Goal: Information Seeking & Learning: Check status

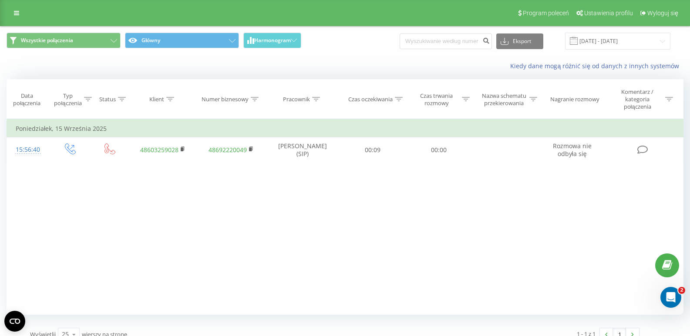
click at [234, 201] on div "Filtruj według warunków Jest równe Wprowadź wartość Anuluj OK Filtruj według wa…" at bounding box center [345, 217] width 677 height 196
click at [234, 215] on div "Filtruj według warunków Jest równe Wprowadź wartość Anuluj OK Filtruj według wa…" at bounding box center [345, 217] width 677 height 196
click at [481, 187] on div "Filtruj według warunków Jest równe Wprowadź wartość Anuluj OK Filtruj według wa…" at bounding box center [345, 217] width 677 height 196
click at [32, 71] on div "Kiedy dane mogą różnić się od danych z innych systemów" at bounding box center [344, 66] width 689 height 21
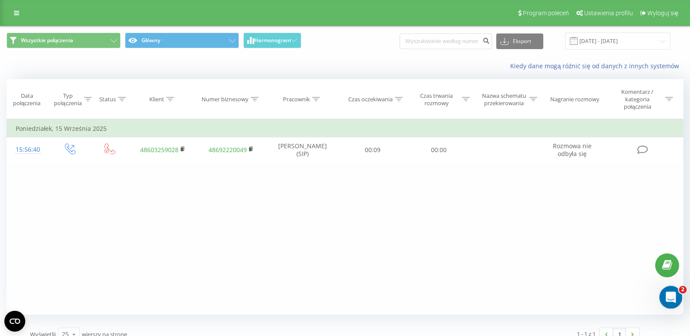
click at [664, 297] on icon "Otwórz komunikator Intercom" at bounding box center [669, 296] width 14 height 14
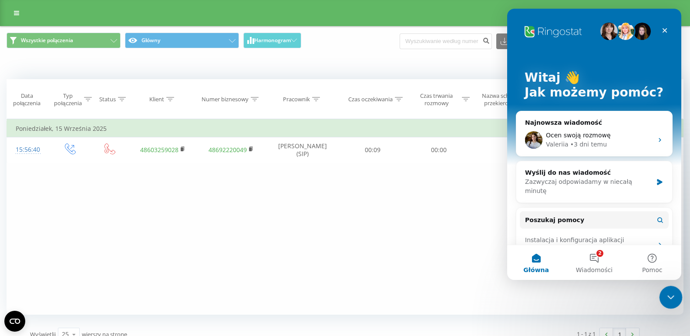
click at [664, 297] on icon "Zamknij komunikator Intercom" at bounding box center [669, 296] width 10 height 10
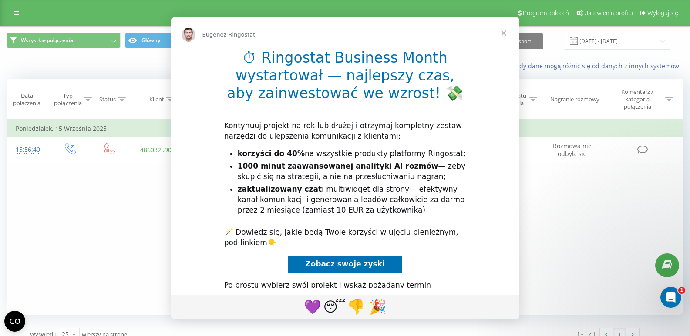
click at [161, 225] on div "Komunikator Intercom" at bounding box center [345, 168] width 690 height 336
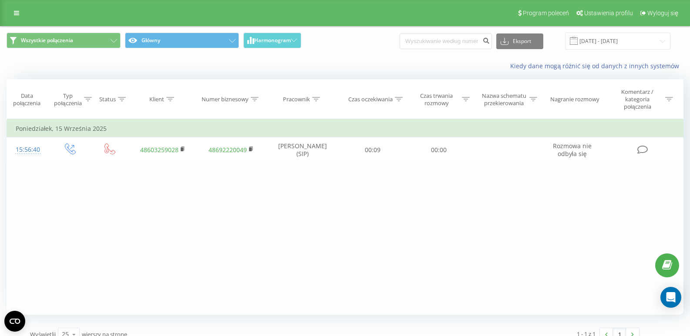
click at [505, 221] on div "Filtruj według warunków Jest równe Wprowadź wartość Anuluj OK Filtruj według wa…" at bounding box center [345, 217] width 677 height 196
click at [145, 60] on div "Kiedy dane mogą różnić się od danych z innych systemów" at bounding box center [344, 66] width 689 height 21
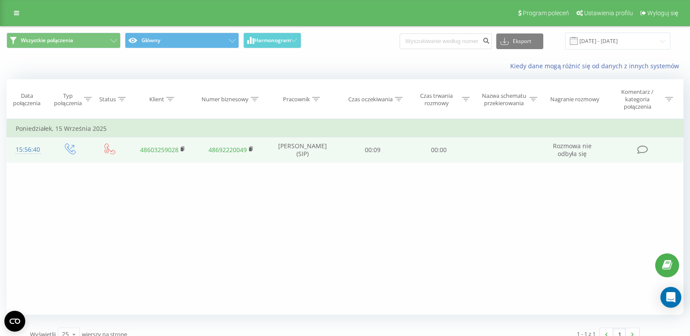
click at [571, 150] on span "Rozmowa nie odbyła się" at bounding box center [572, 150] width 39 height 16
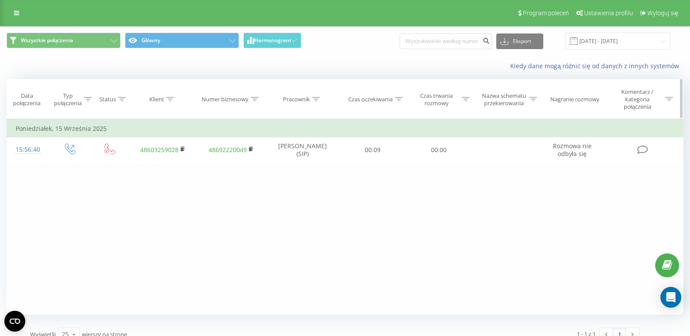
click at [668, 101] on icon at bounding box center [669, 99] width 8 height 4
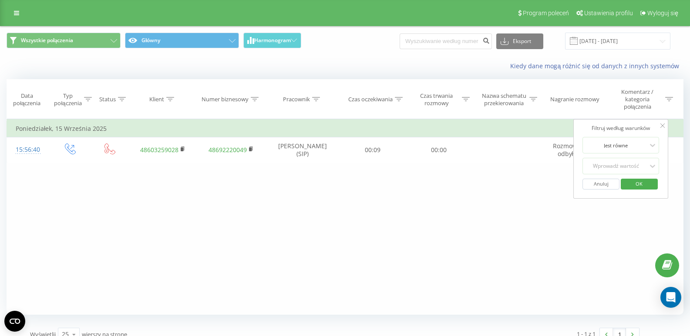
click at [661, 124] on icon at bounding box center [662, 126] width 4 height 4
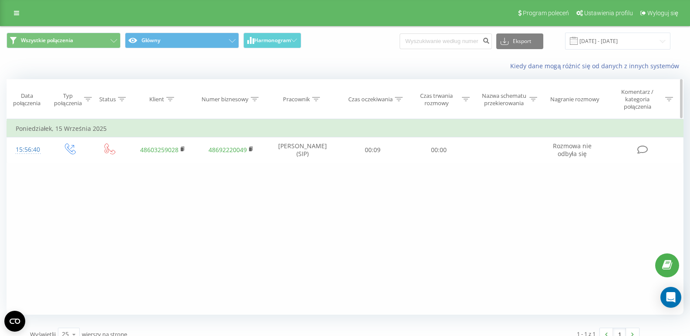
click at [676, 97] on div "Komentarz / kategoria połączenia" at bounding box center [643, 99] width 79 height 22
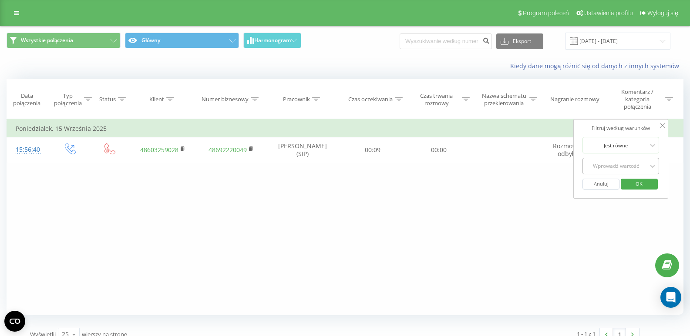
click at [628, 163] on div "Wprowadź wartość" at bounding box center [616, 166] width 62 height 7
click at [634, 162] on div at bounding box center [616, 166] width 62 height 8
click at [627, 146] on div at bounding box center [616, 145] width 62 height 8
click at [644, 146] on div at bounding box center [616, 145] width 62 height 8
click at [659, 125] on div "Filtruj według warunków Jest równe Wprowadź wartość Anuluj OK" at bounding box center [620, 159] width 95 height 80
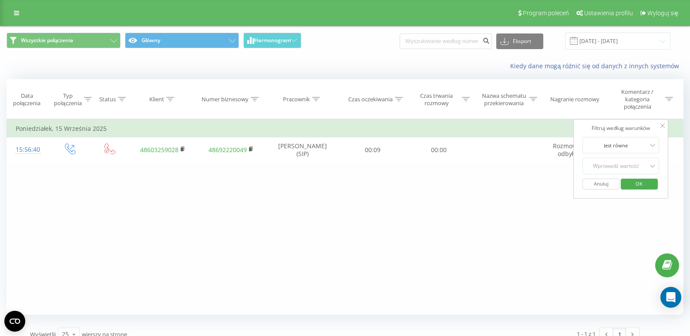
click at [664, 127] on icon at bounding box center [662, 126] width 4 height 4
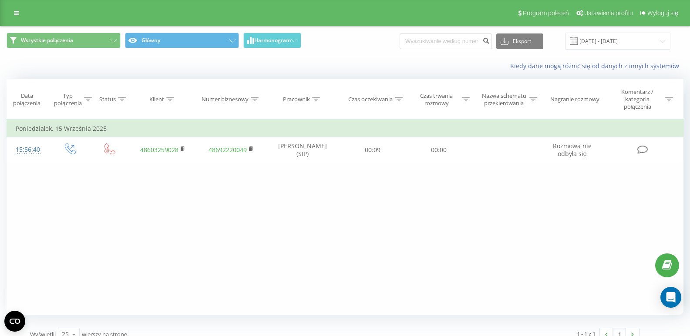
click at [665, 265] on icon at bounding box center [667, 266] width 10 height 8
click at [442, 213] on div "Filtruj według warunków Jest równe Wprowadź wartość Anuluj OK Filtruj według wa…" at bounding box center [345, 217] width 677 height 196
click at [436, 220] on div "Filtruj według warunków Jest równe Wprowadź wartość Anuluj OK Filtruj według wa…" at bounding box center [345, 217] width 677 height 196
click at [435, 220] on div "Filtruj według warunków Jest równe Wprowadź wartość Anuluj OK Filtruj według wa…" at bounding box center [345, 217] width 677 height 196
click at [170, 43] on button "Główny" at bounding box center [182, 41] width 114 height 16
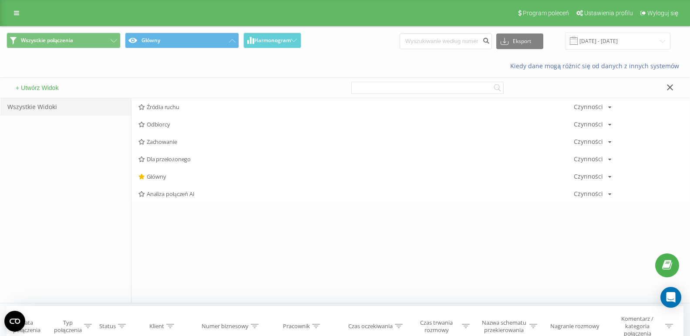
click at [115, 68] on div "Kiedy dane mogą różnić się od danych z innych systemów" at bounding box center [344, 66] width 689 height 21
click at [670, 90] on icon at bounding box center [670, 87] width 7 height 6
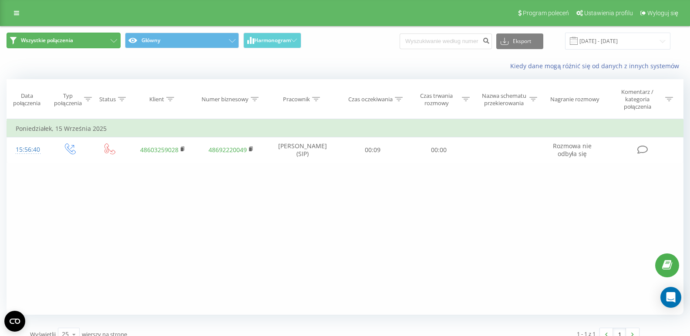
click at [70, 47] on button "Wszystkie połączenia" at bounding box center [64, 41] width 114 height 16
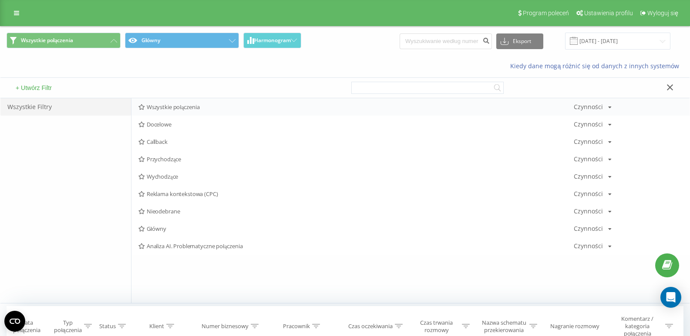
click at [174, 109] on span "Wszystkie połączenia" at bounding box center [355, 107] width 435 height 6
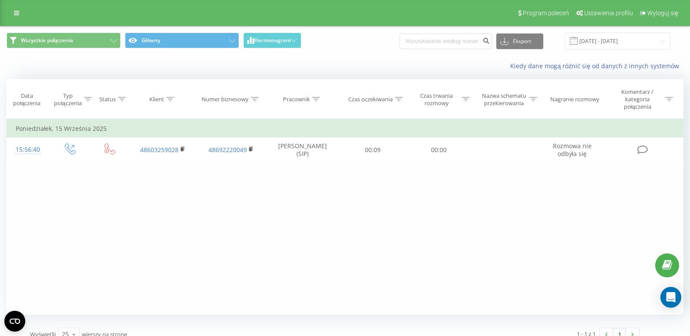
drag, startPoint x: 362, startPoint y: 280, endPoint x: 360, endPoint y: 245, distance: 34.9
click at [362, 277] on div "Filtruj według warunków Jest równe Wprowadź wartość Anuluj OK Filtruj według wa…" at bounding box center [345, 217] width 677 height 196
click at [360, 245] on div "Filtruj według warunków Jest równe Wprowadź wartość Anuluj OK Filtruj według wa…" at bounding box center [345, 217] width 677 height 196
